Goal: Information Seeking & Learning: Learn about a topic

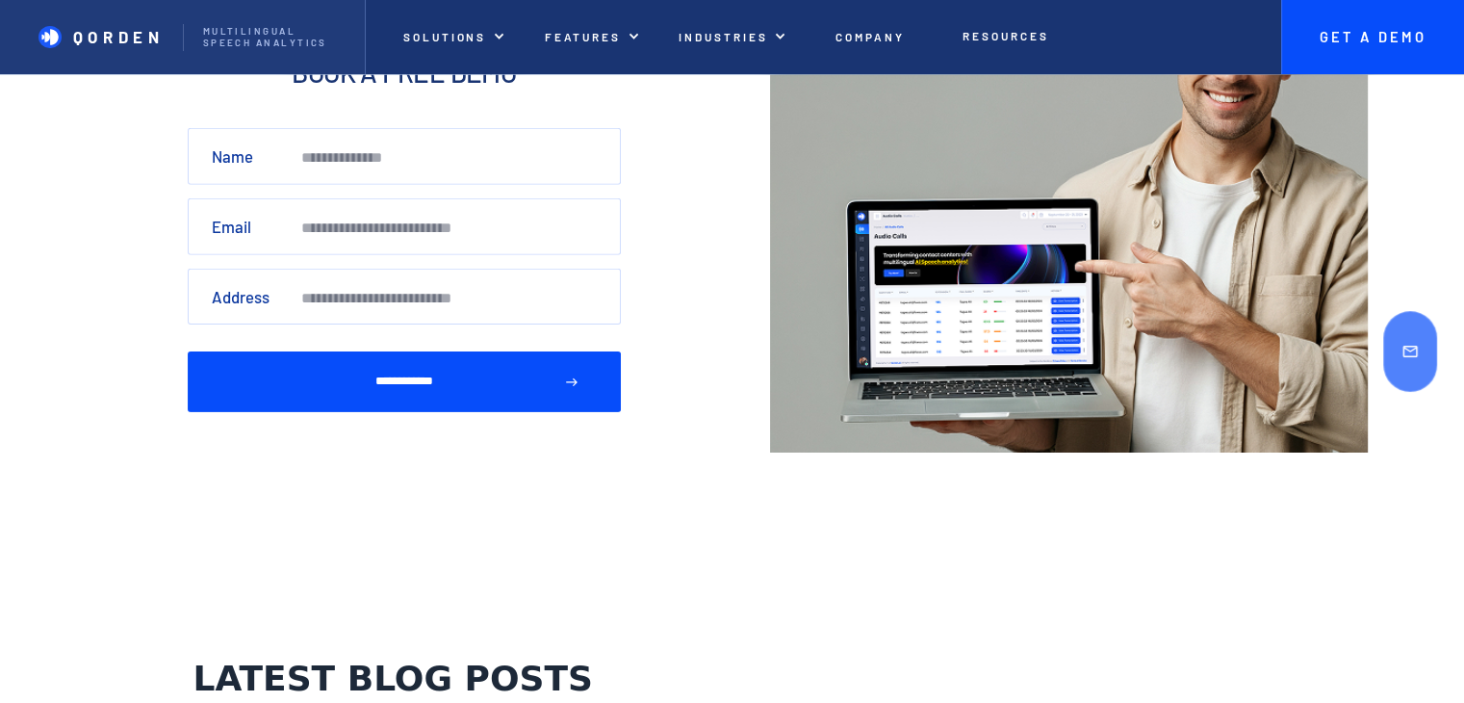
scroll to position [6115, 0]
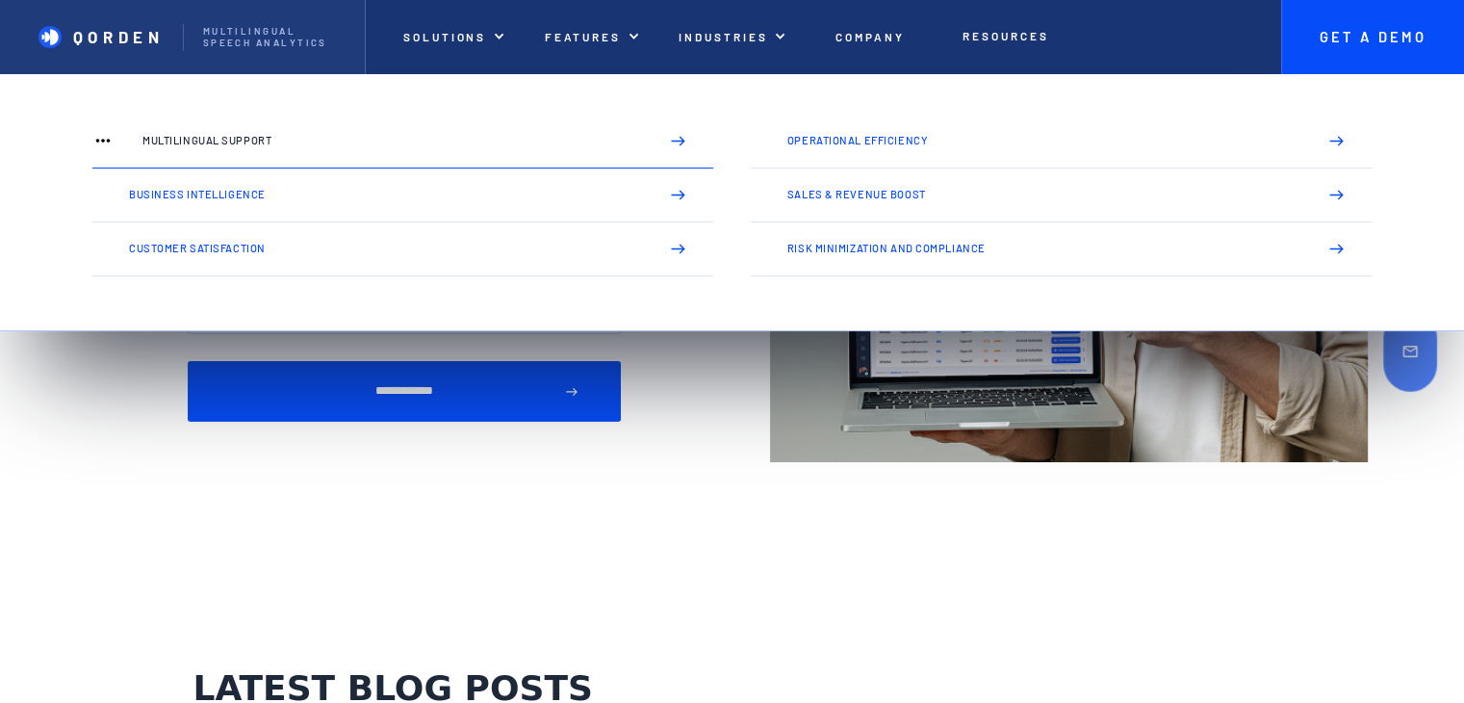
click at [250, 131] on link "Multilingual Support" at bounding box center [402, 142] width 621 height 54
click at [256, 143] on p "Multilingual Support" at bounding box center [392, 141] width 500 height 12
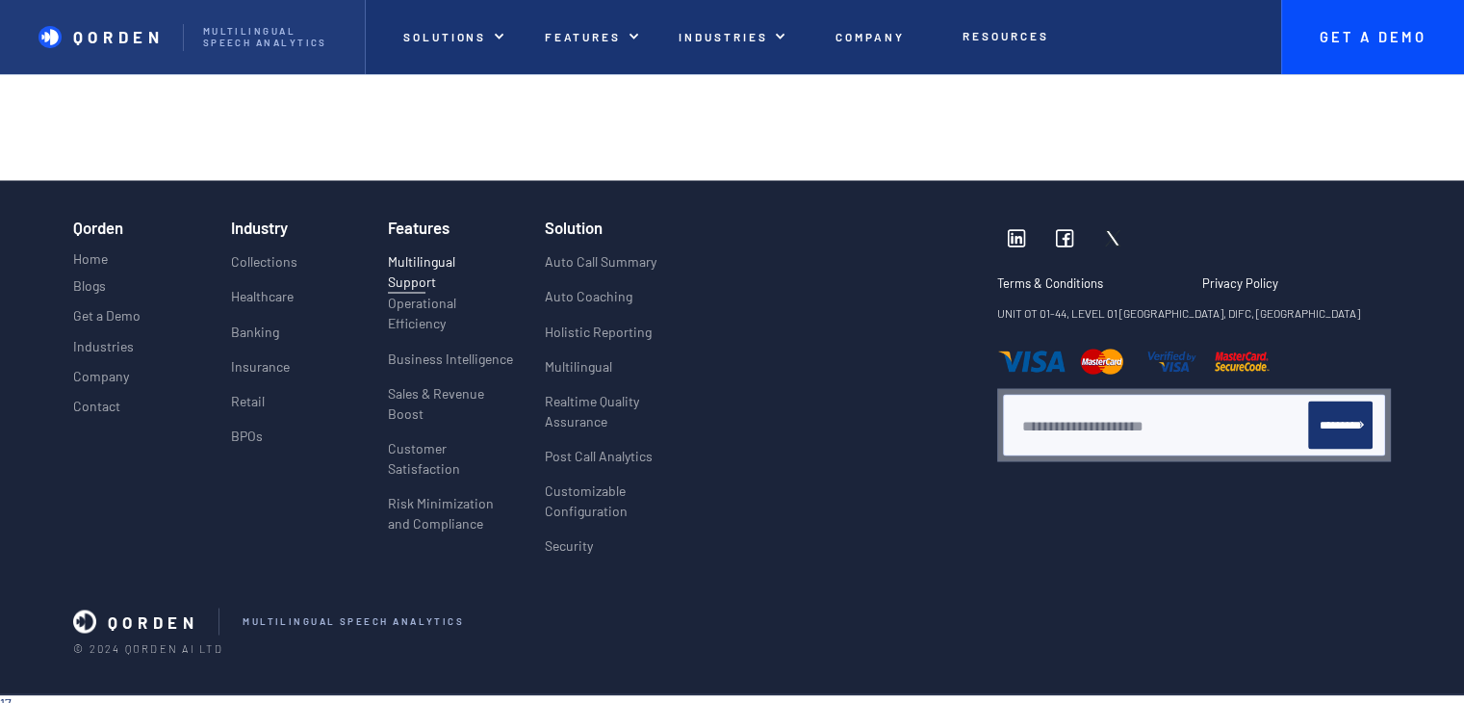
scroll to position [3333, 0]
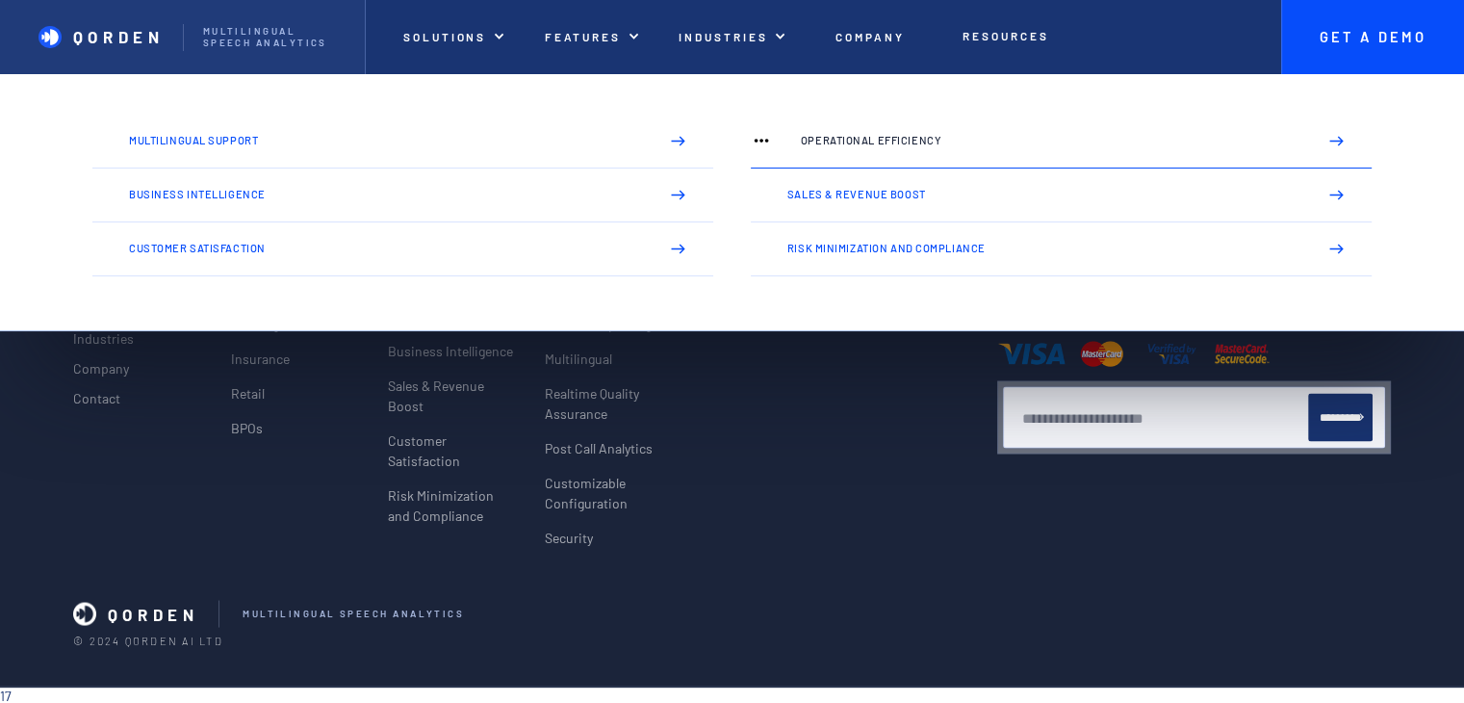
click at [870, 140] on p "Operational Efficiency" at bounding box center [1051, 141] width 500 height 12
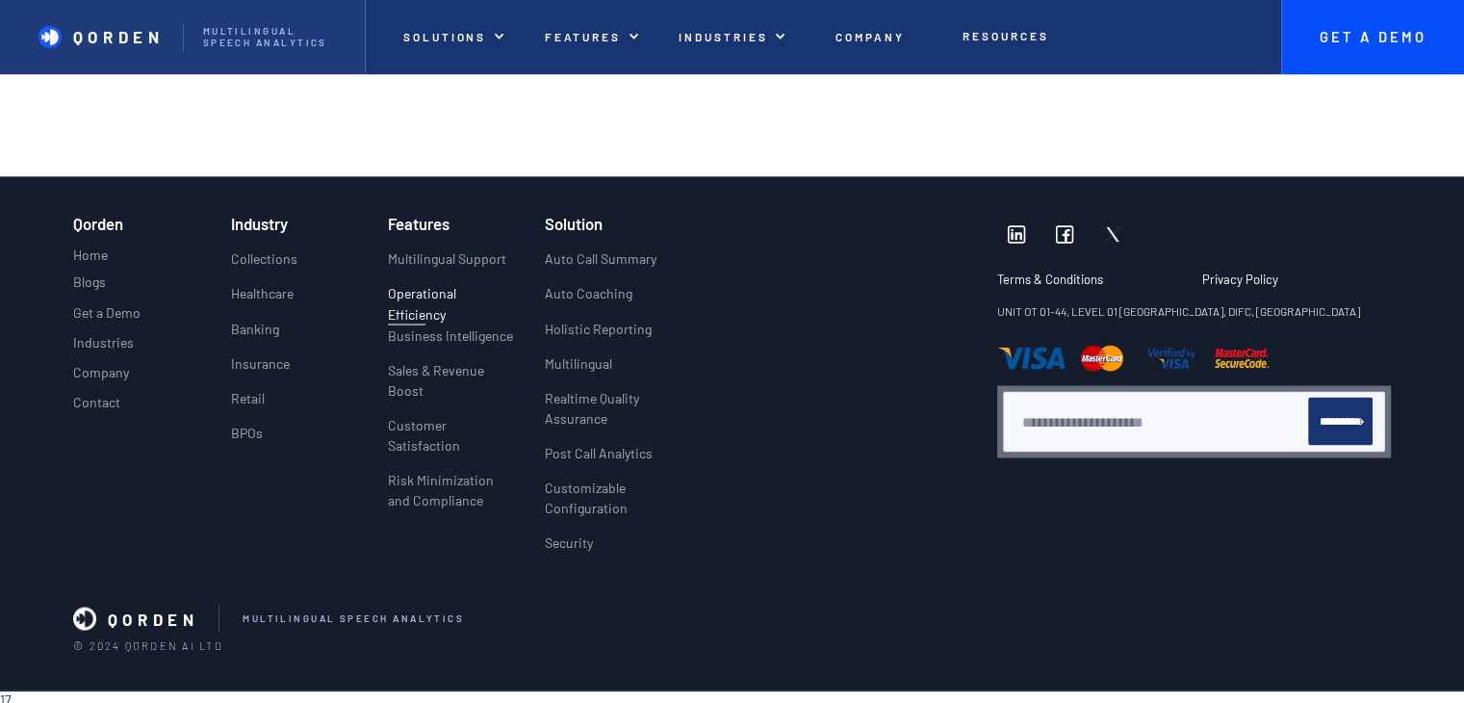
scroll to position [3353, 0]
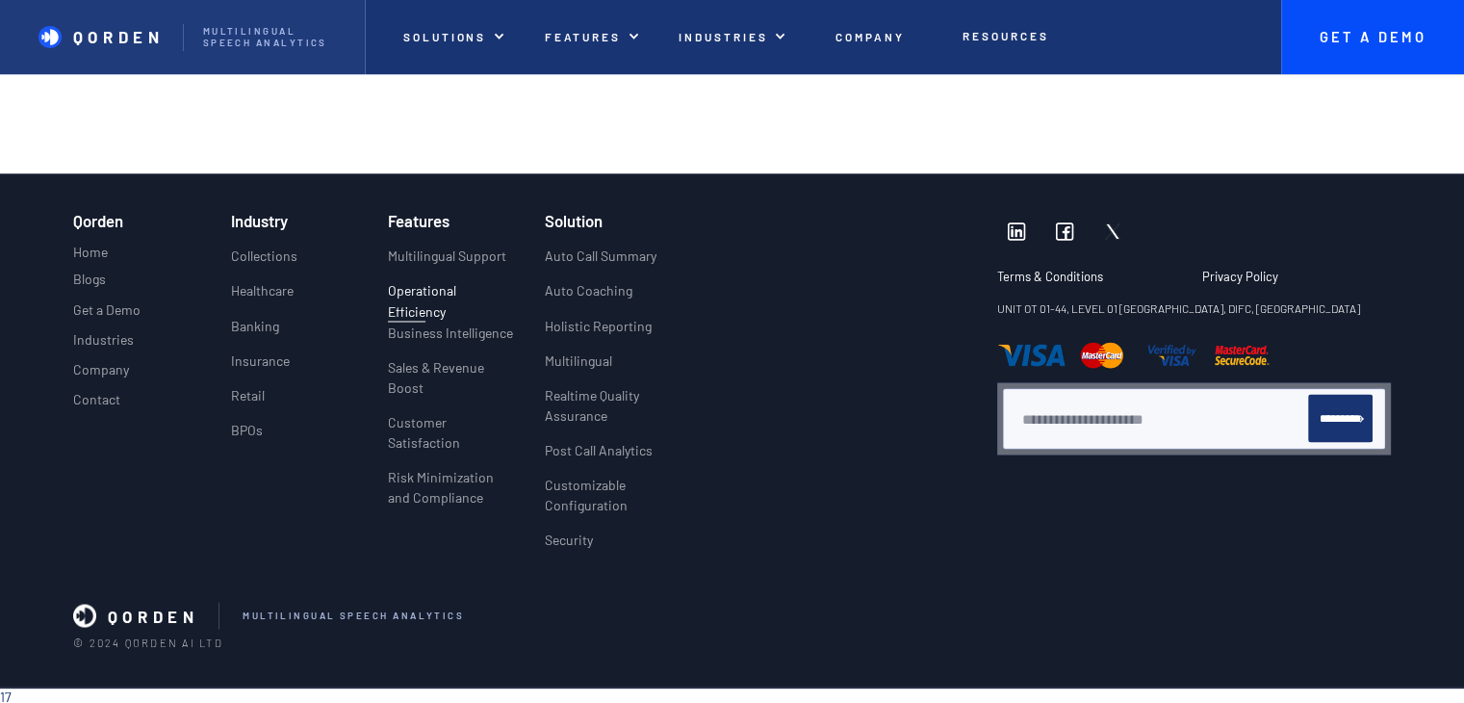
click at [152, 508] on div "Qorden Home Blogs Get a Demo Industries Company Contact Projects 2 Projects 3 C…" at bounding box center [151, 387] width 157 height 350
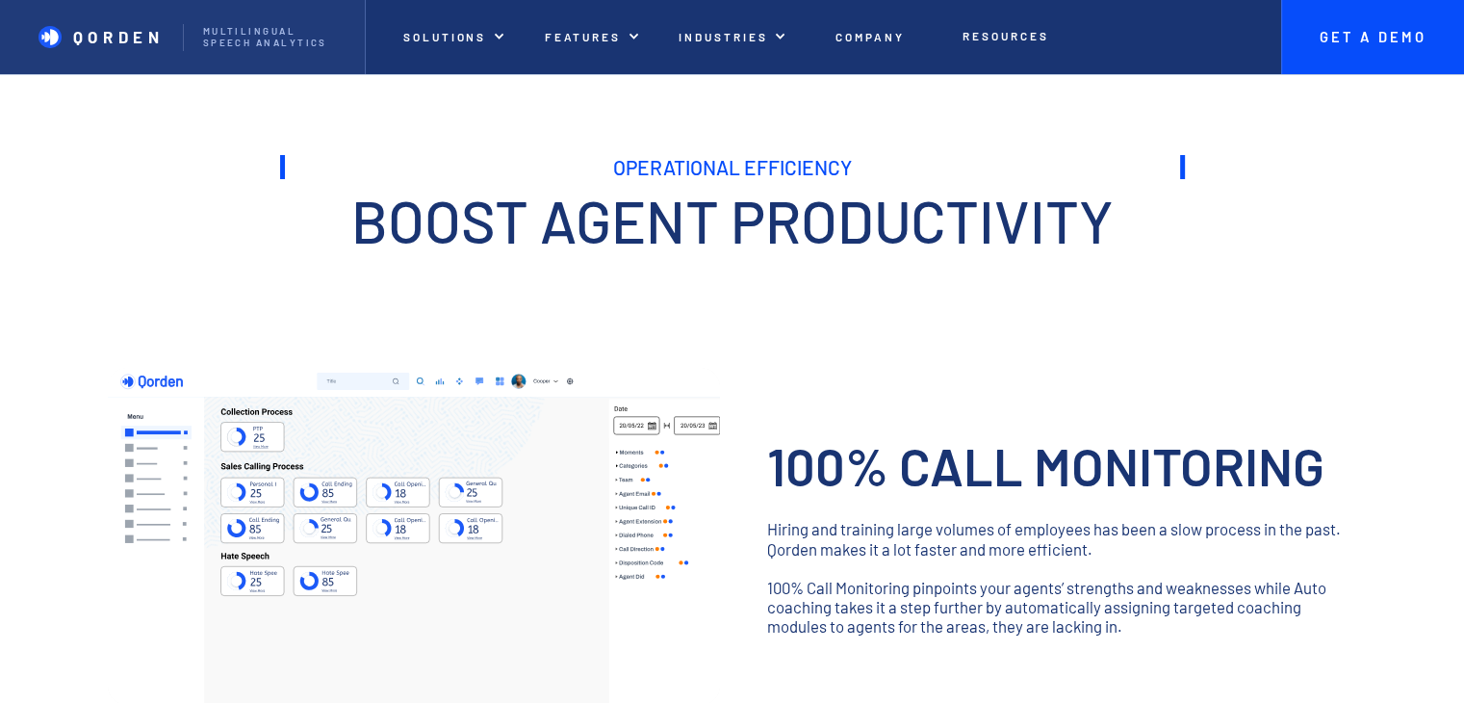
scroll to position [0, 0]
